Goal: Find specific page/section: Find specific page/section

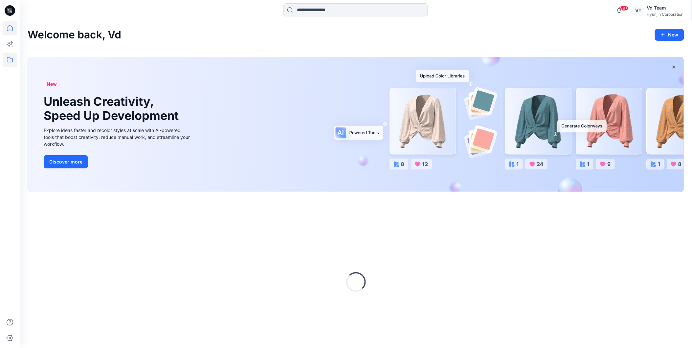
click at [9, 53] on icon at bounding box center [10, 60] width 14 height 14
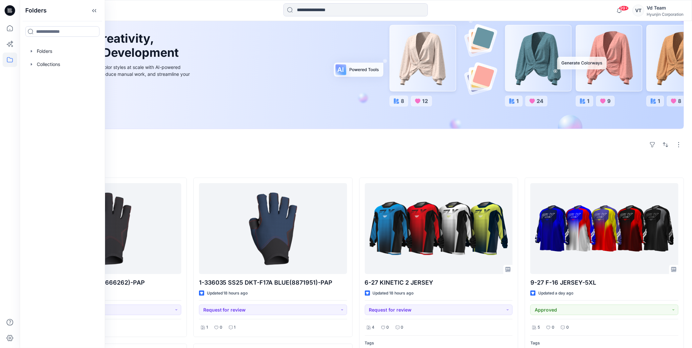
scroll to position [182, 0]
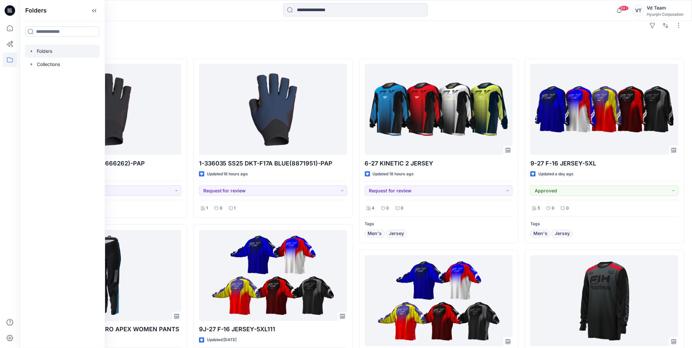
click at [50, 52] on div at bounding box center [62, 51] width 75 height 13
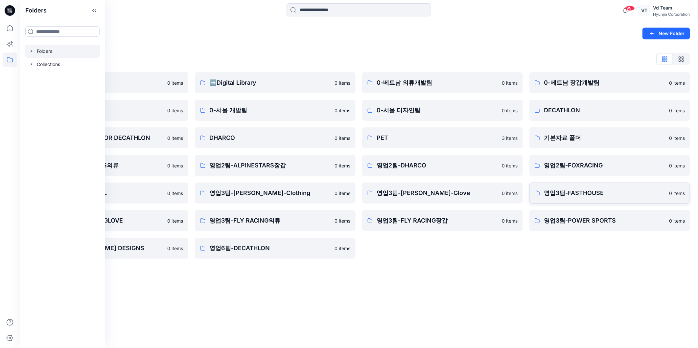
click at [588, 193] on p "영업3팀-FASTHOUSE" at bounding box center [604, 193] width 121 height 9
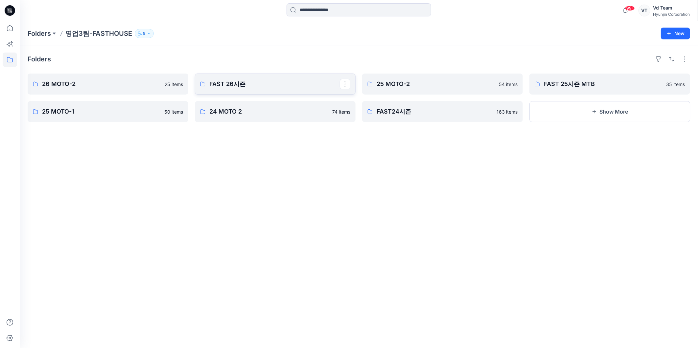
click at [217, 84] on p "FAST 26시즌" at bounding box center [274, 84] width 130 height 9
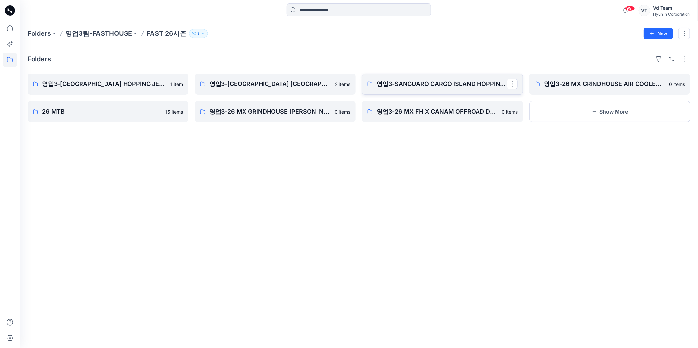
click at [442, 90] on link "영업3-SANGUARO CARGO ISLAND HOPPING PANTS" at bounding box center [442, 84] width 161 height 21
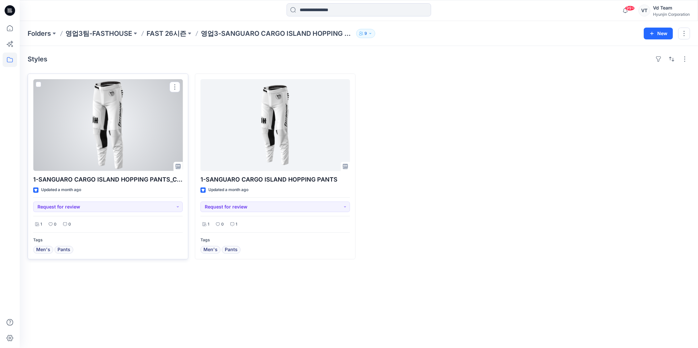
click at [103, 117] on div at bounding box center [108, 125] width 150 height 92
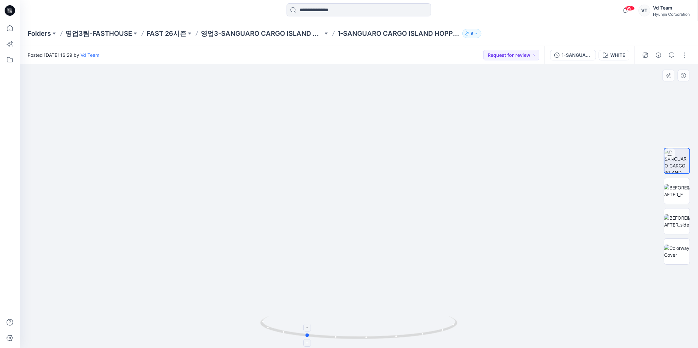
drag, startPoint x: 395, startPoint y: 337, endPoint x: 342, endPoint y: 337, distance: 53.2
click at [342, 337] on icon at bounding box center [359, 328] width 199 height 25
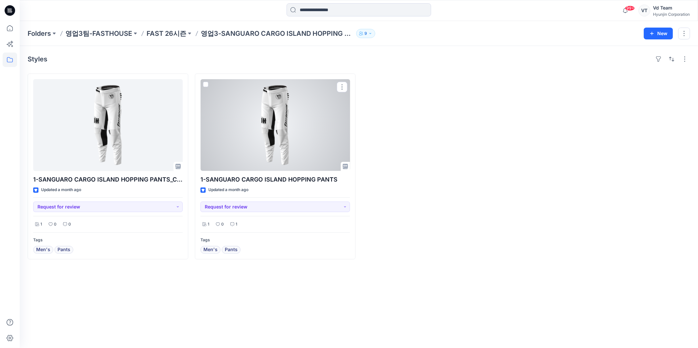
drag, startPoint x: 247, startPoint y: 124, endPoint x: 251, endPoint y: 125, distance: 3.5
click at [247, 124] on div at bounding box center [275, 125] width 150 height 92
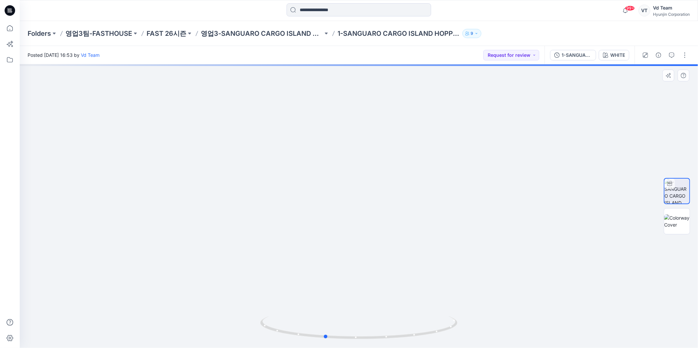
drag, startPoint x: 397, startPoint y: 342, endPoint x: 376, endPoint y: 341, distance: 20.7
click at [376, 341] on img at bounding box center [358, 332] width 197 height 32
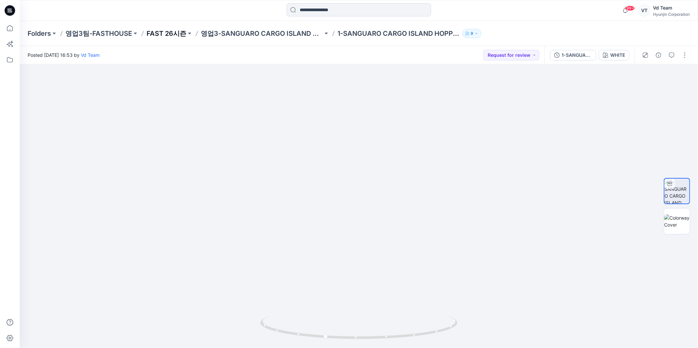
click at [168, 32] on p "FAST 26시즌" at bounding box center [167, 33] width 40 height 9
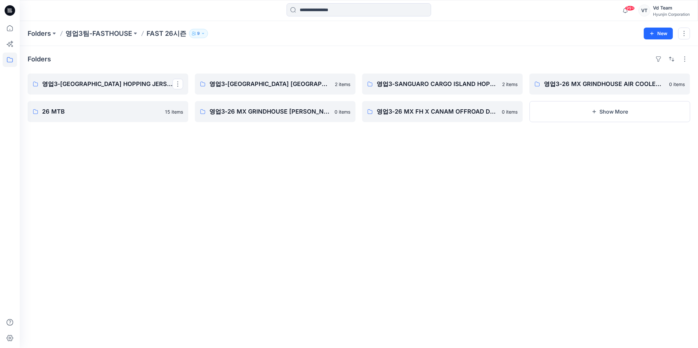
click at [195, 182] on div "Folders 영업3-GRINDHOUSE ISLAND HOPPING JERSEY YOUTH 26 MTB 15 items 영업3-GRINDHOU…" at bounding box center [359, 197] width 678 height 302
click at [12, 57] on icon at bounding box center [10, 60] width 14 height 14
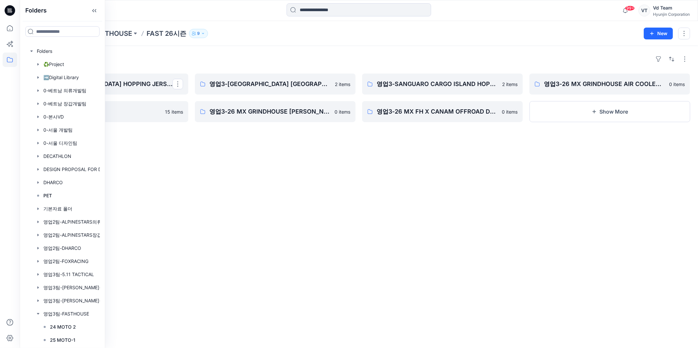
click at [292, 196] on div "Folders 영업3-GRINDHOUSE ISLAND HOPPING JERSEY YOUTH 26 MTB 15 items 영업3-GRINDHOU…" at bounding box center [359, 197] width 678 height 302
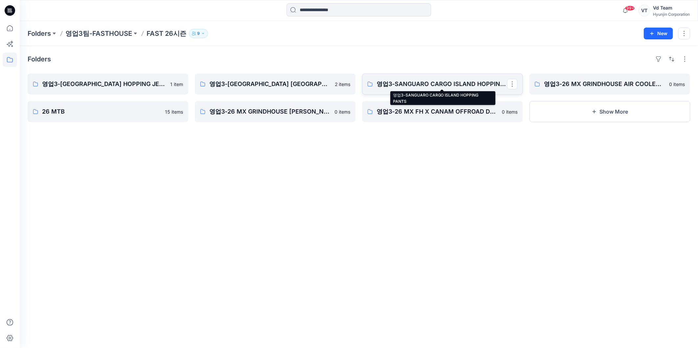
click at [428, 88] on p "영업3-SANGUARO CARGO ISLAND HOPPING PANTS" at bounding box center [442, 84] width 130 height 9
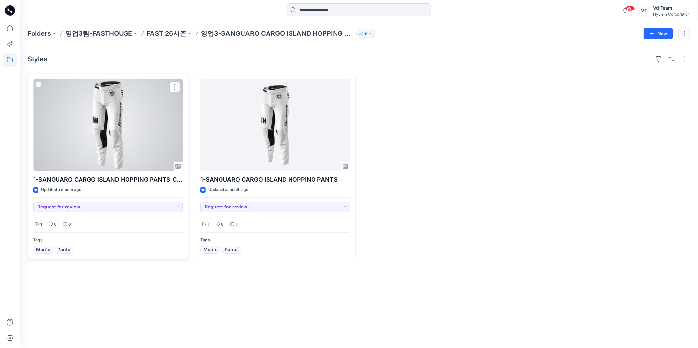
click at [96, 127] on div at bounding box center [108, 125] width 150 height 92
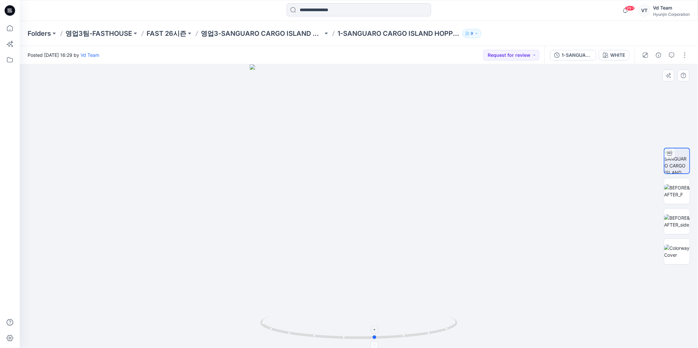
drag, startPoint x: 422, startPoint y: 335, endPoint x: 438, endPoint y: 330, distance: 17.2
click at [438, 330] on icon at bounding box center [359, 328] width 199 height 25
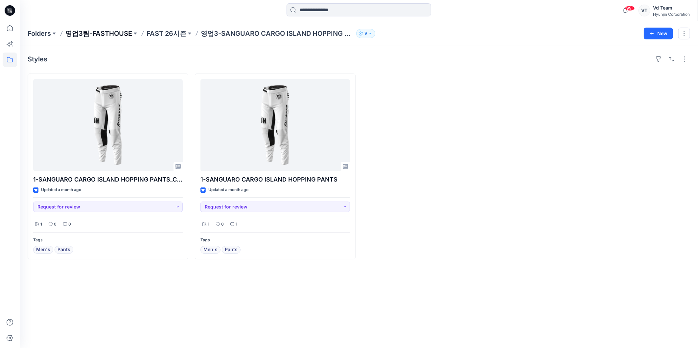
click at [105, 32] on p "영업3팀-FASTHOUSE" at bounding box center [98, 33] width 67 height 9
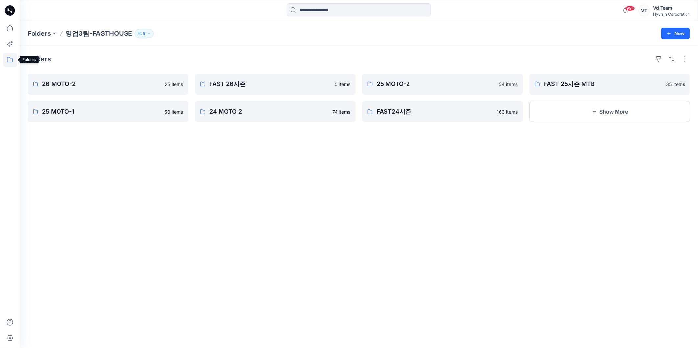
click at [12, 62] on icon at bounding box center [10, 59] width 6 height 5
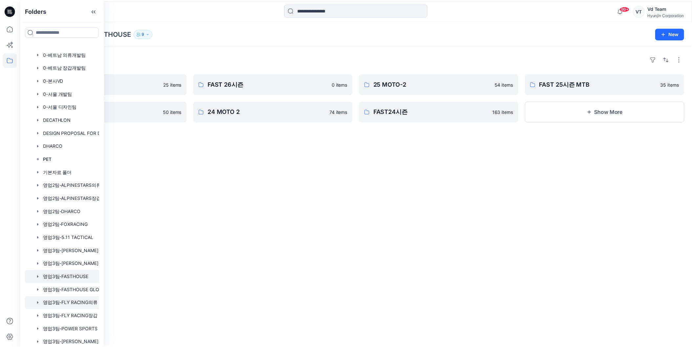
scroll to position [65, 0]
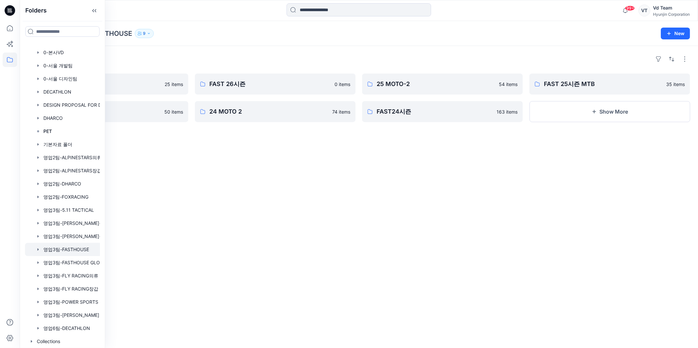
click at [83, 248] on div at bounding box center [71, 249] width 92 height 13
click at [227, 182] on div "Folders 26 MOTO-2 25 items 25 MOTO-1 50 items FAST 26시즌 0 items 24 MOTO 2 74 it…" at bounding box center [359, 197] width 678 height 302
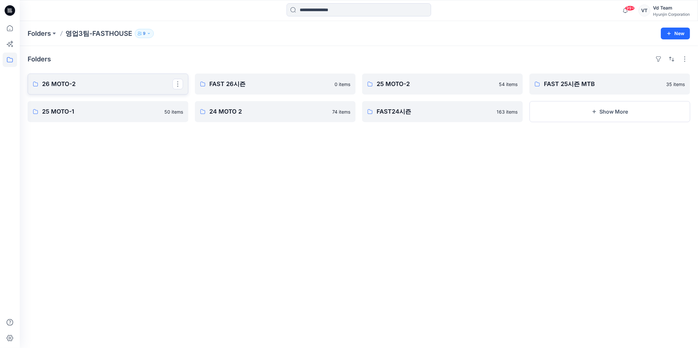
click at [139, 93] on link "26 MOTO-2" at bounding box center [108, 84] width 161 height 21
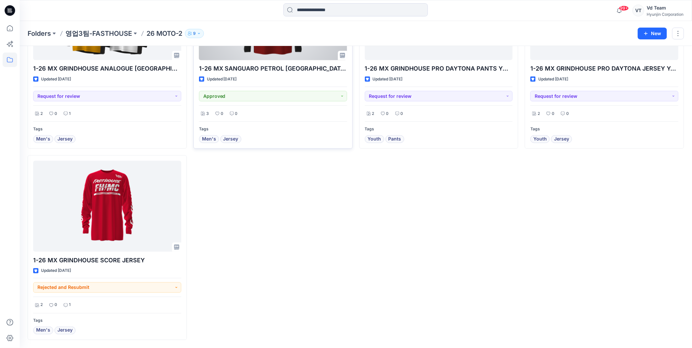
scroll to position [961, 0]
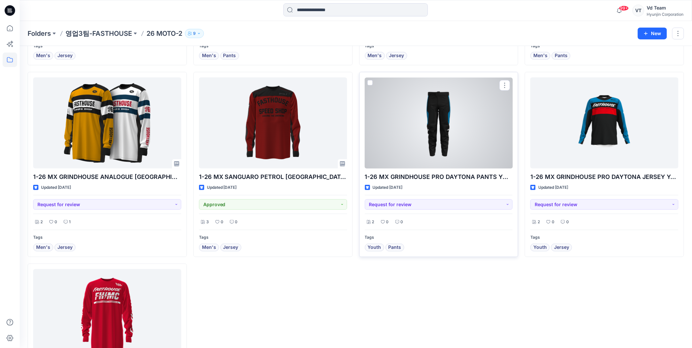
click at [402, 139] on div at bounding box center [439, 123] width 148 height 91
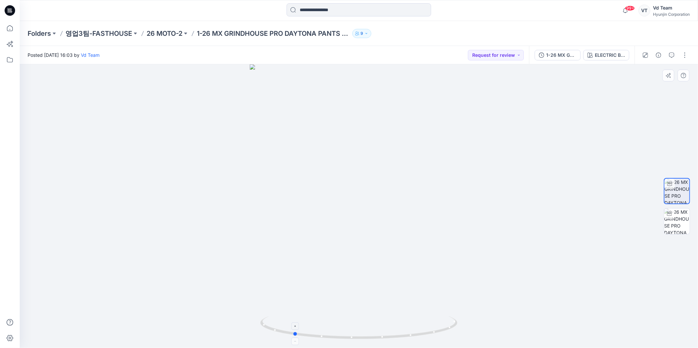
drag, startPoint x: 402, startPoint y: 336, endPoint x: 336, endPoint y: 332, distance: 65.8
click at [336, 332] on icon at bounding box center [359, 328] width 199 height 25
drag, startPoint x: 324, startPoint y: 169, endPoint x: 313, endPoint y: 309, distance: 140.4
click at [313, 309] on img at bounding box center [358, 187] width 493 height 322
drag, startPoint x: 325, startPoint y: 339, endPoint x: 393, endPoint y: 336, distance: 68.1
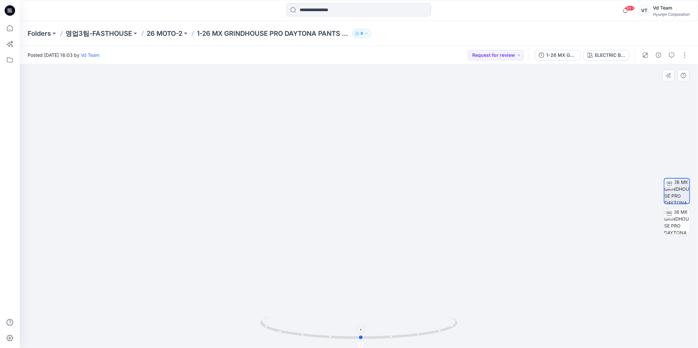
click at [393, 336] on icon at bounding box center [359, 328] width 199 height 25
drag, startPoint x: 402, startPoint y: 94, endPoint x: 402, endPoint y: 113, distance: 19.4
drag, startPoint x: 379, startPoint y: 187, endPoint x: 360, endPoint y: 81, distance: 107.4
drag, startPoint x: 381, startPoint y: 335, endPoint x: 359, endPoint y: 335, distance: 21.4
click at [359, 335] on icon at bounding box center [359, 328] width 199 height 25
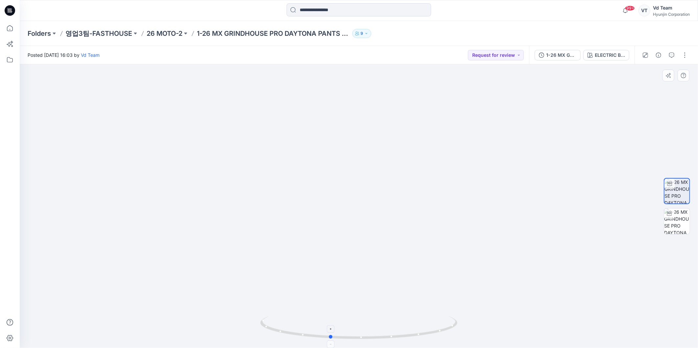
drag, startPoint x: 357, startPoint y: 342, endPoint x: 373, endPoint y: 341, distance: 15.9
click at [373, 341] on div at bounding box center [358, 331] width 197 height 33
drag, startPoint x: 366, startPoint y: 225, endPoint x: 350, endPoint y: 367, distance: 142.6
click at [350, 348] on html "99+ Notifications Your style 1-336035 SS25 DKT-F17A BLUE(8871951)-PAP is ready …" at bounding box center [349, 174] width 698 height 348
drag, startPoint x: 412, startPoint y: 223, endPoint x: 411, endPoint y: 279, distance: 55.2
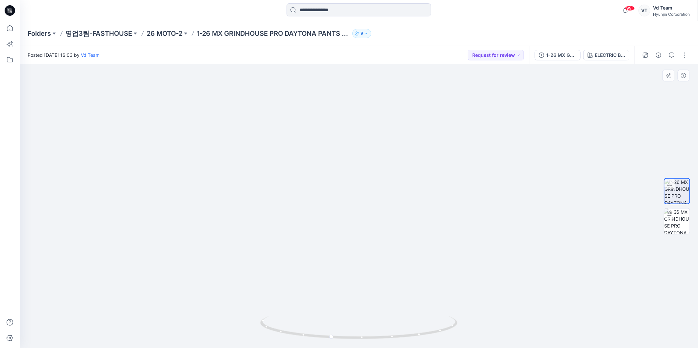
click at [411, 279] on img at bounding box center [358, 189] width 493 height 317
drag, startPoint x: 379, startPoint y: 329, endPoint x: 321, endPoint y: 341, distance: 58.8
click at [321, 341] on div at bounding box center [358, 331] width 197 height 33
drag, startPoint x: 315, startPoint y: 335, endPoint x: 390, endPoint y: 334, distance: 75.3
click at [390, 334] on icon at bounding box center [359, 328] width 199 height 25
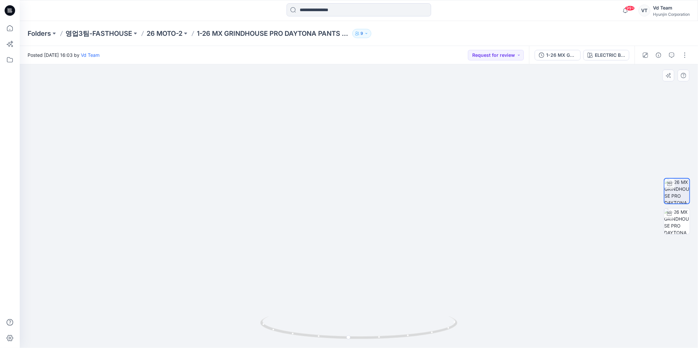
drag, startPoint x: 359, startPoint y: 195, endPoint x: 350, endPoint y: 64, distance: 131.1
click at [350, 64] on img at bounding box center [358, 92] width 493 height 512
drag, startPoint x: 411, startPoint y: 146, endPoint x: 414, endPoint y: 210, distance: 63.8
click at [414, 210] on img at bounding box center [358, 125] width 493 height 446
drag, startPoint x: 424, startPoint y: 338, endPoint x: 387, endPoint y: 342, distance: 37.7
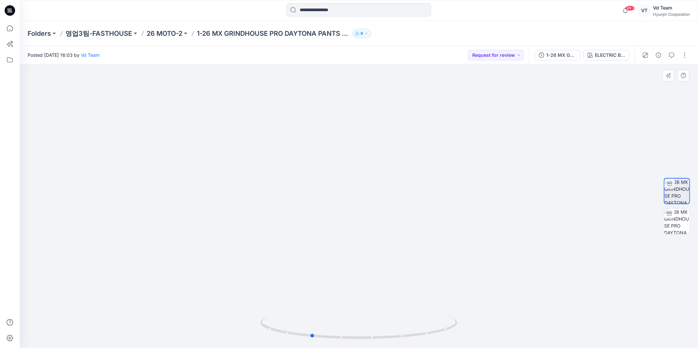
click at [387, 342] on div at bounding box center [358, 331] width 197 height 33
drag, startPoint x: 322, startPoint y: 117, endPoint x: 324, endPoint y: 199, distance: 81.8
click at [324, 199] on img at bounding box center [358, 166] width 493 height 364
drag, startPoint x: 360, startPoint y: 337, endPoint x: 414, endPoint y: 336, distance: 54.2
click at [414, 336] on icon at bounding box center [359, 328] width 199 height 25
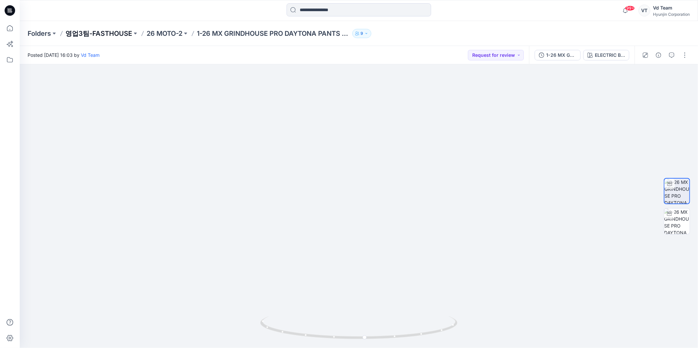
click at [93, 34] on p "영업3팀-FASTHOUSE" at bounding box center [98, 33] width 67 height 9
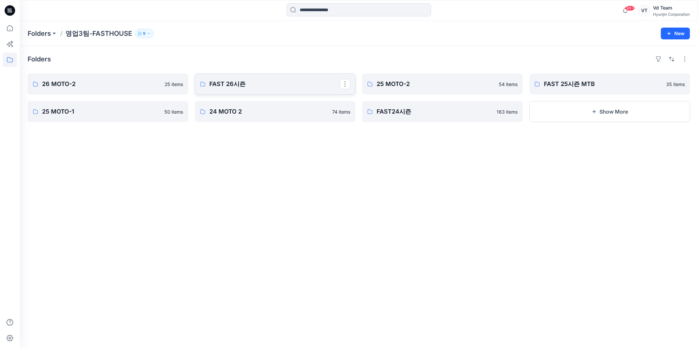
click at [253, 82] on p "FAST 26시즌" at bounding box center [274, 84] width 130 height 9
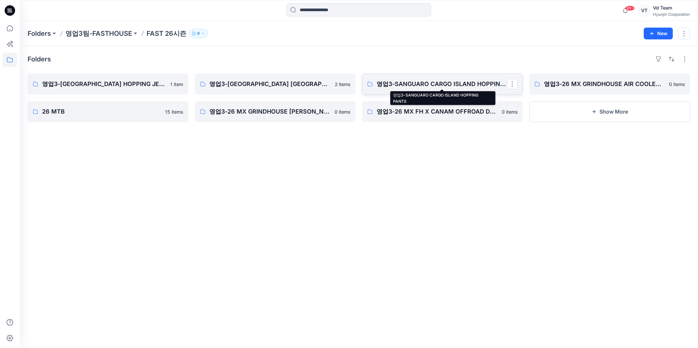
click at [432, 85] on p "영업3-SANGUARO CARGO ISLAND HOPPING PANTS" at bounding box center [442, 84] width 130 height 9
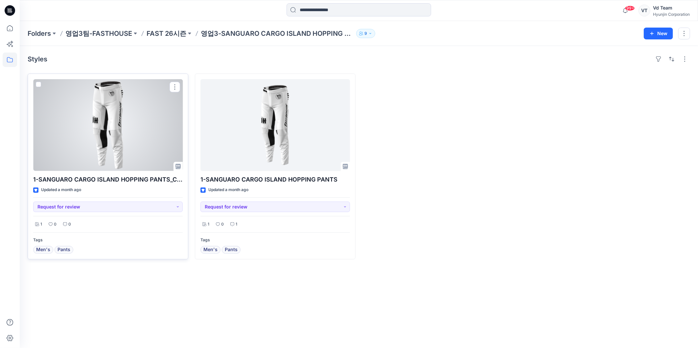
click at [113, 105] on div at bounding box center [108, 125] width 150 height 92
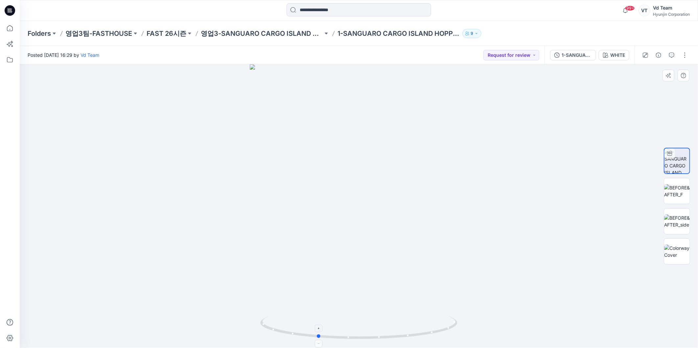
drag, startPoint x: 368, startPoint y: 328, endPoint x: 341, endPoint y: 330, distance: 27.4
click at [341, 330] on icon at bounding box center [359, 328] width 199 height 25
click at [661, 56] on icon "button" at bounding box center [658, 55] width 5 height 5
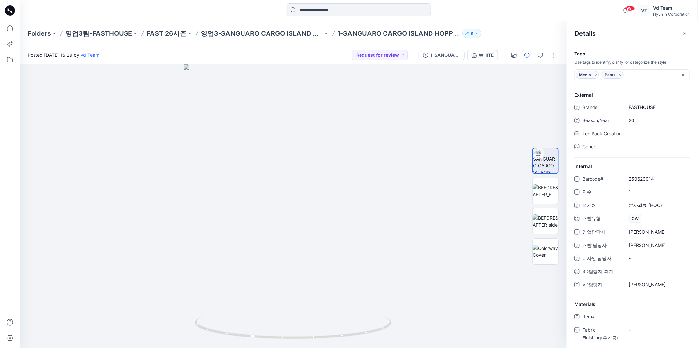
click at [262, 48] on div "Posted Tuesday, July 15, 2025 16:29 by Vd Team Request for review" at bounding box center [216, 55] width 393 height 18
drag, startPoint x: 334, startPoint y: 331, endPoint x: 314, endPoint y: 329, distance: 19.8
click at [314, 329] on icon at bounding box center [294, 328] width 199 height 25
drag, startPoint x: 345, startPoint y: 186, endPoint x: 337, endPoint y: 366, distance: 179.9
click at [337, 348] on html "99+ Notifications Your style 1-336035 SS25 DKT-F17A BLUE(8871951)-PAP is ready …" at bounding box center [349, 174] width 698 height 348
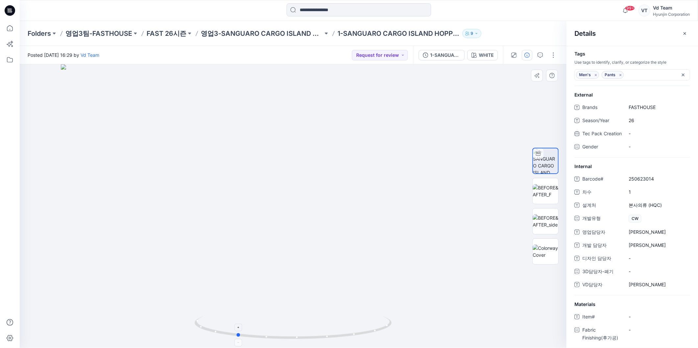
drag, startPoint x: 297, startPoint y: 339, endPoint x: 302, endPoint y: 339, distance: 4.6
click at [302, 339] on icon at bounding box center [294, 328] width 199 height 25
drag, startPoint x: 268, startPoint y: 134, endPoint x: 273, endPoint y: 202, distance: 67.9
click at [273, 202] on img at bounding box center [293, 206] width 493 height 284
drag, startPoint x: 320, startPoint y: 317, endPoint x: 306, endPoint y: 320, distance: 14.1
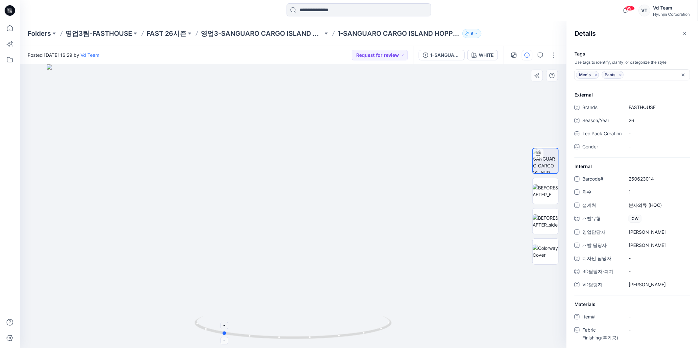
click at [306, 320] on icon at bounding box center [294, 328] width 199 height 25
drag, startPoint x: 314, startPoint y: 324, endPoint x: 244, endPoint y: 325, distance: 70.7
click at [244, 325] on icon at bounding box center [294, 328] width 199 height 25
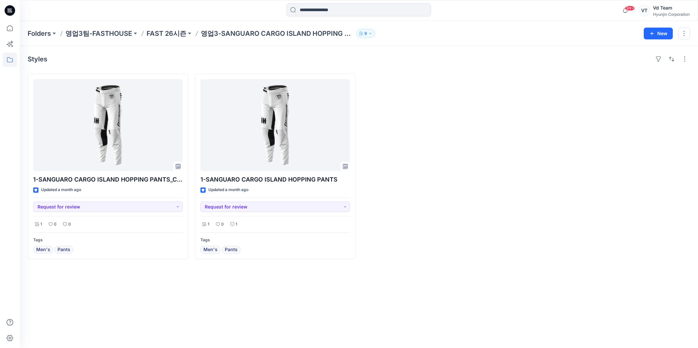
click at [554, 258] on div at bounding box center [609, 167] width 161 height 186
click at [581, 238] on div at bounding box center [609, 167] width 161 height 186
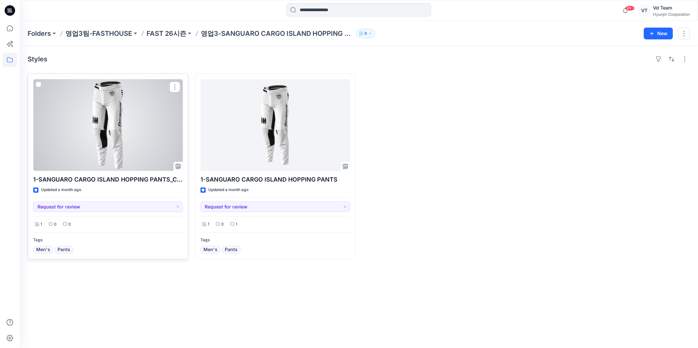
click at [101, 136] on div at bounding box center [108, 125] width 150 height 92
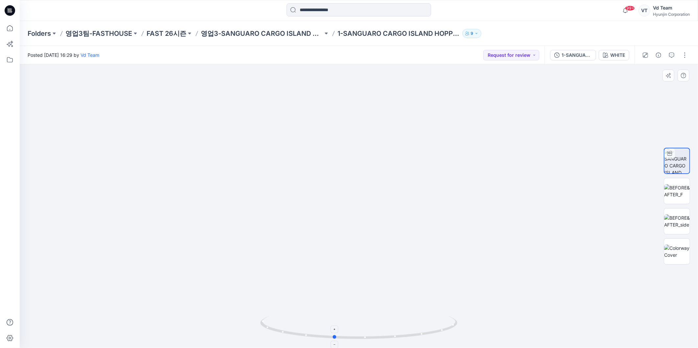
drag, startPoint x: 410, startPoint y: 337, endPoint x: 385, endPoint y: 337, distance: 25.0
click at [385, 337] on icon at bounding box center [359, 328] width 199 height 25
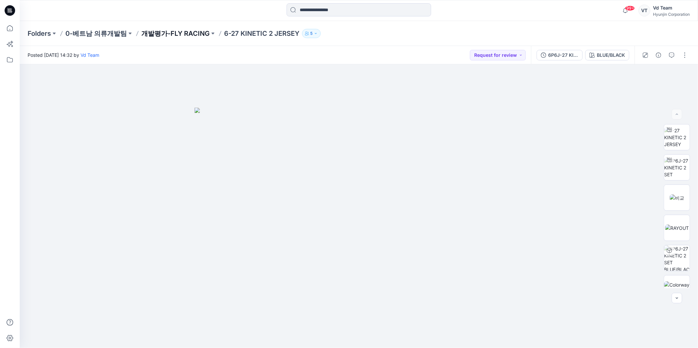
click at [144, 33] on p "개발평가-FLY RACING" at bounding box center [175, 33] width 68 height 9
